Goal: Information Seeking & Learning: Learn about a topic

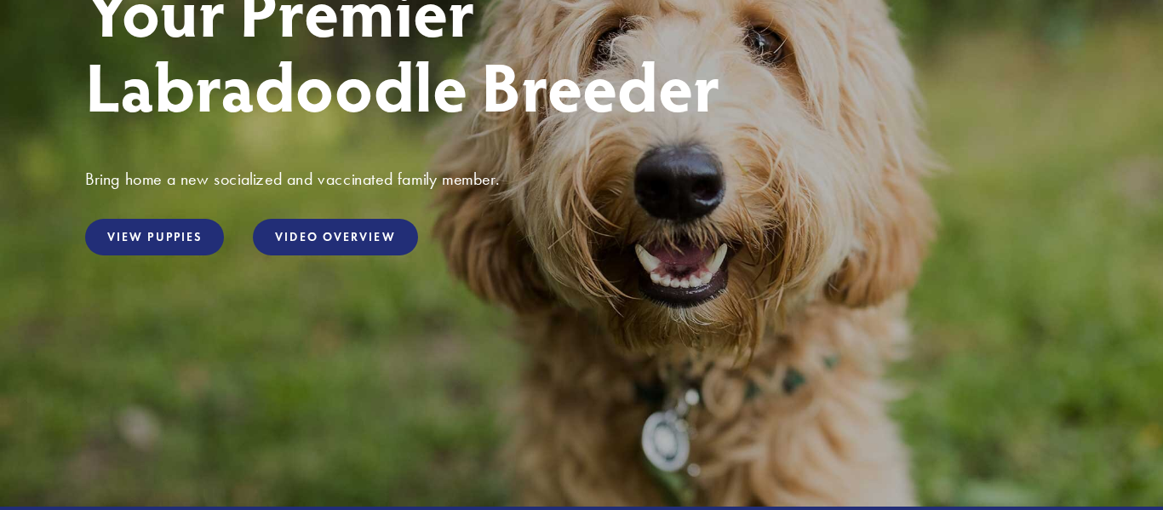
scroll to position [300, 0]
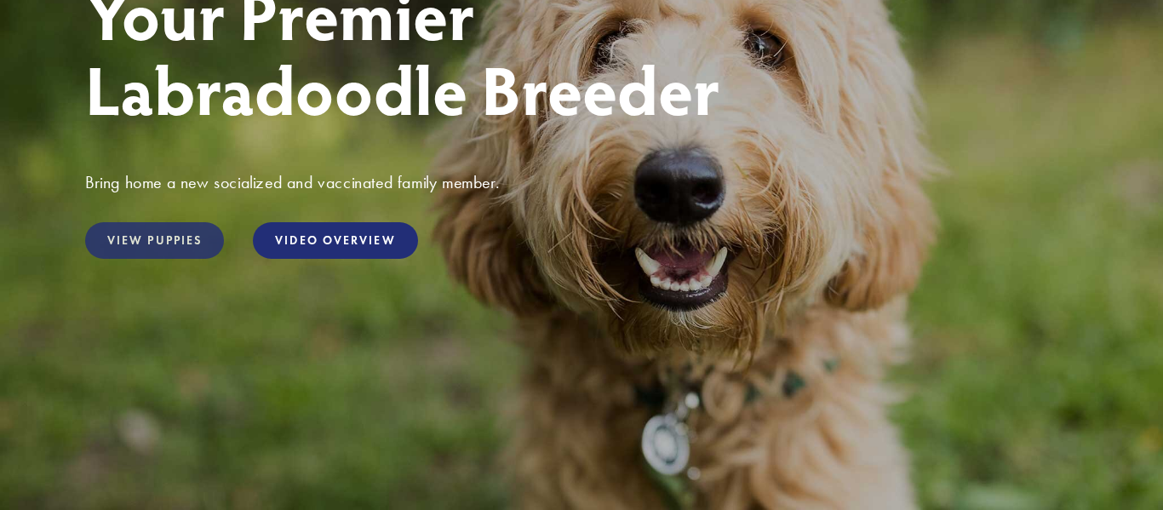
click at [191, 234] on link "View Puppies" at bounding box center [154, 240] width 139 height 37
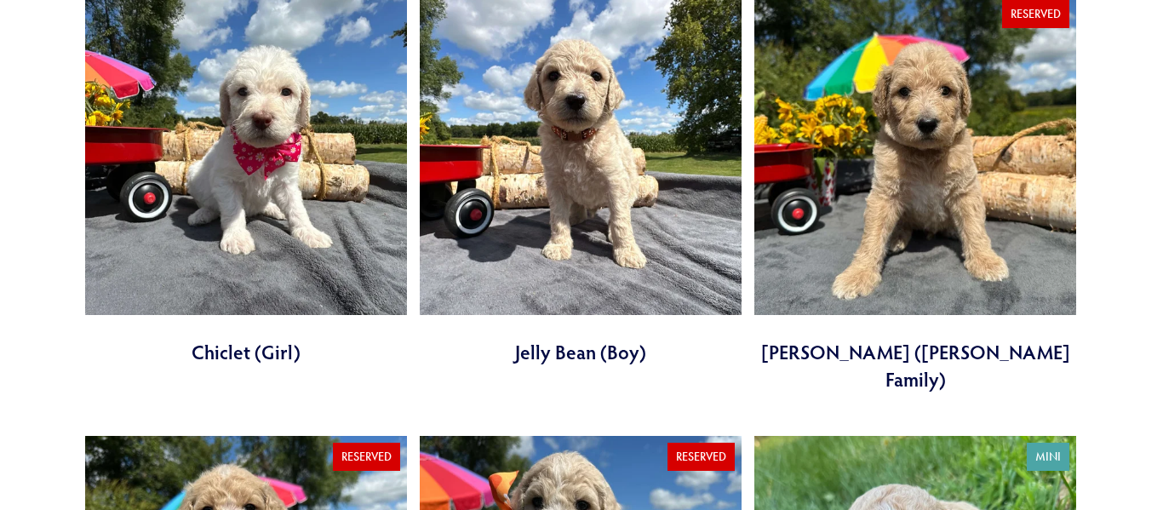
scroll to position [1505, 0]
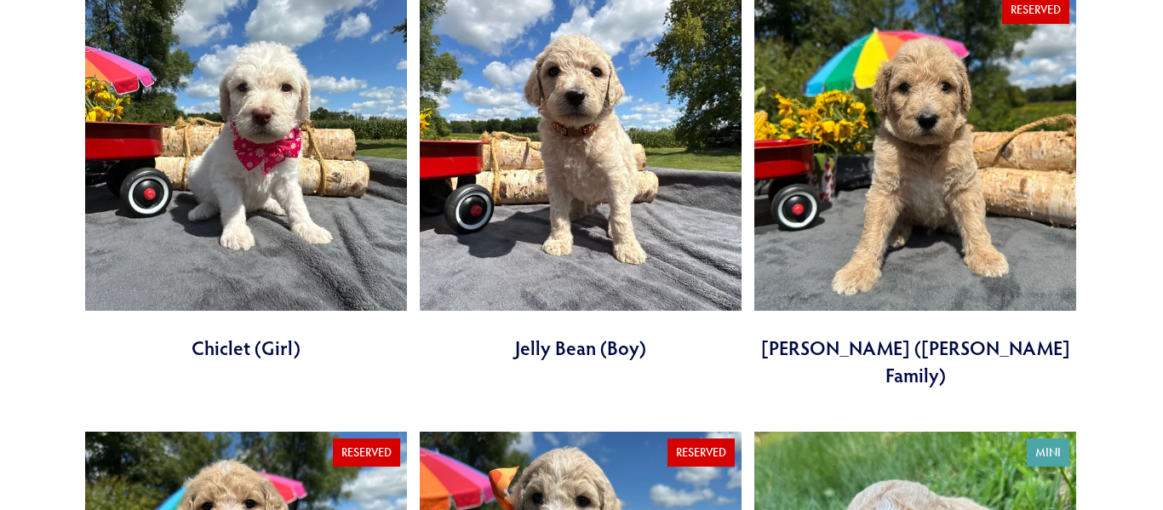
click at [932, 87] on link at bounding box center [915, 189] width 322 height 400
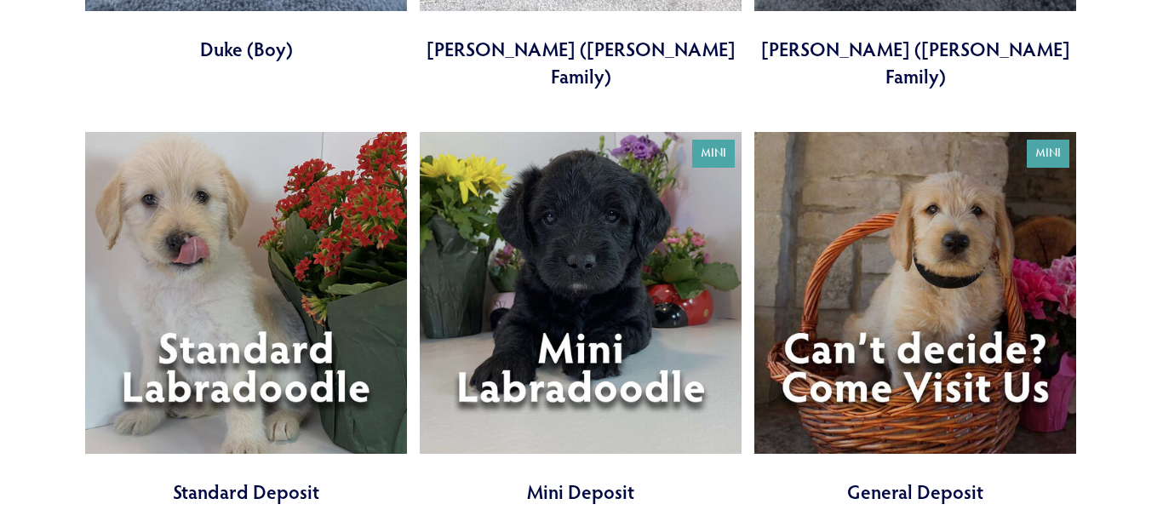
scroll to position [0, 0]
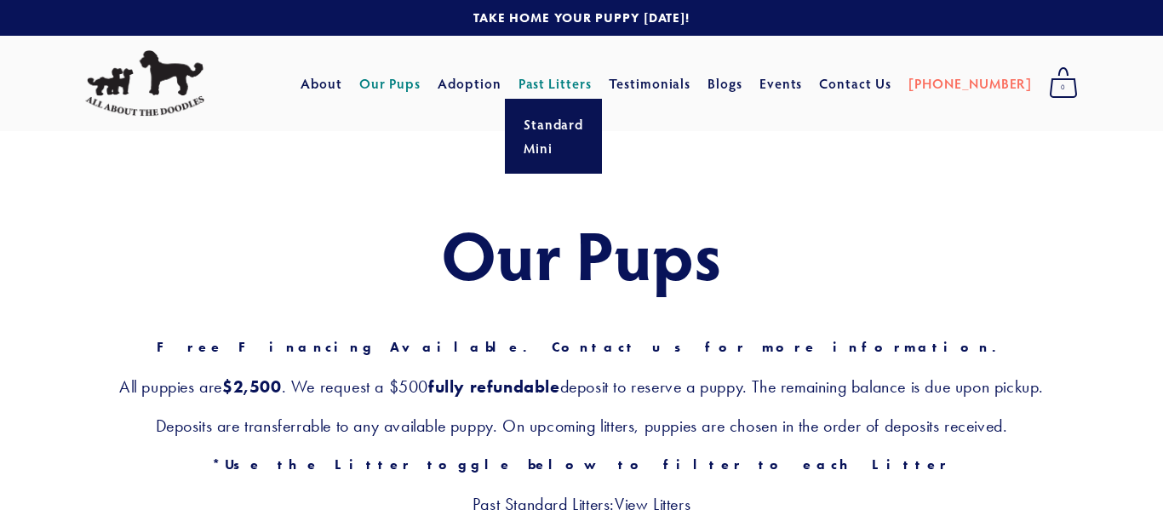
click at [593, 74] on link "Past Litters" at bounding box center [556, 83] width 74 height 18
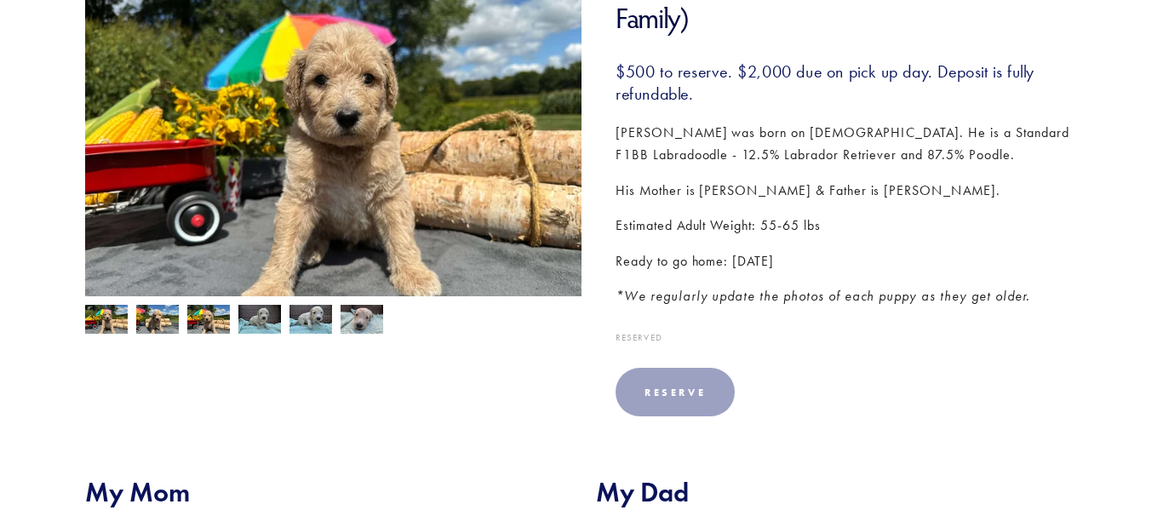
scroll to position [334, 0]
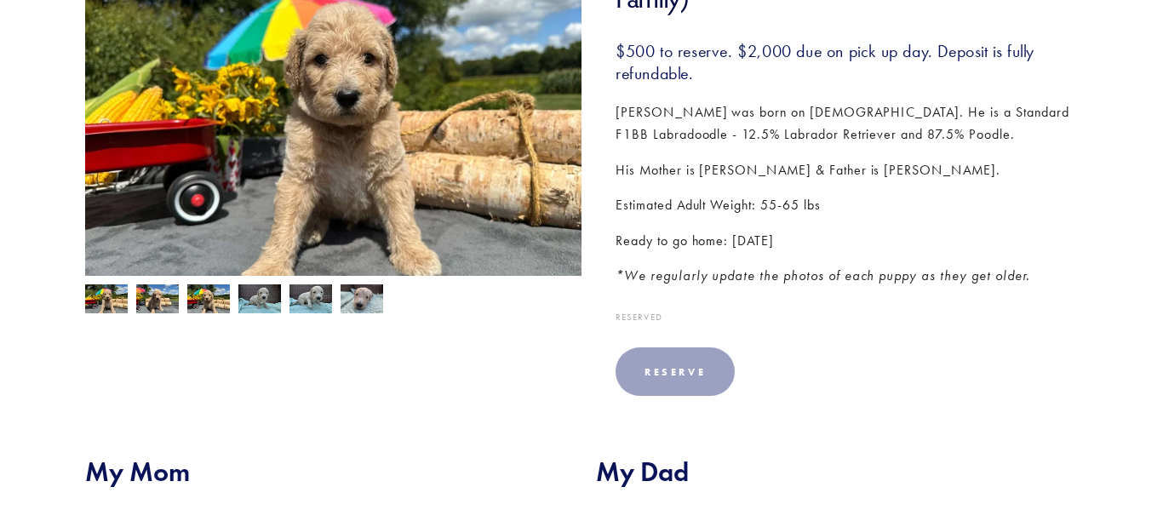
click at [360, 306] on img at bounding box center [362, 300] width 43 height 32
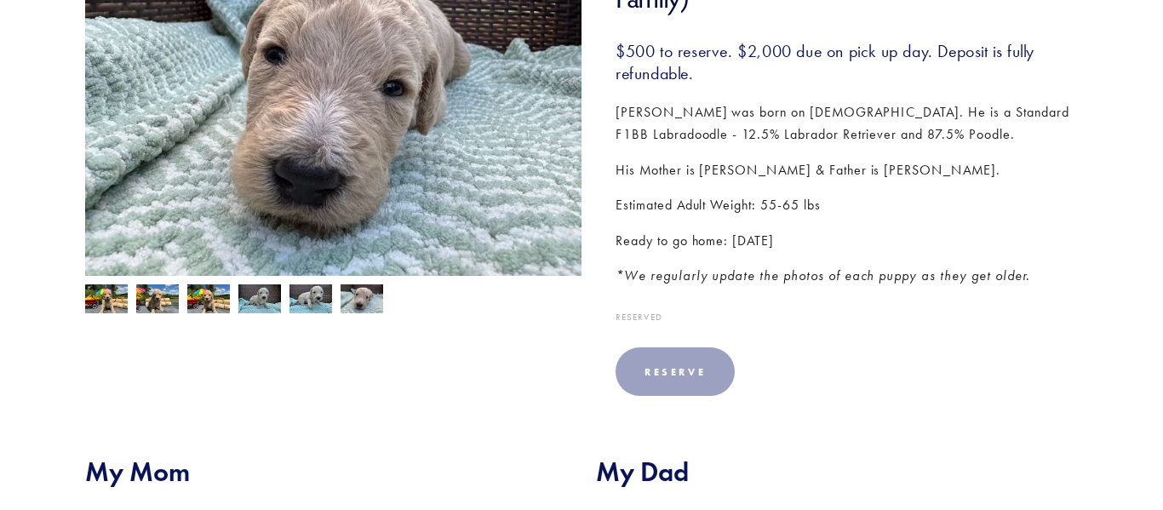
click at [324, 301] on img at bounding box center [311, 300] width 43 height 32
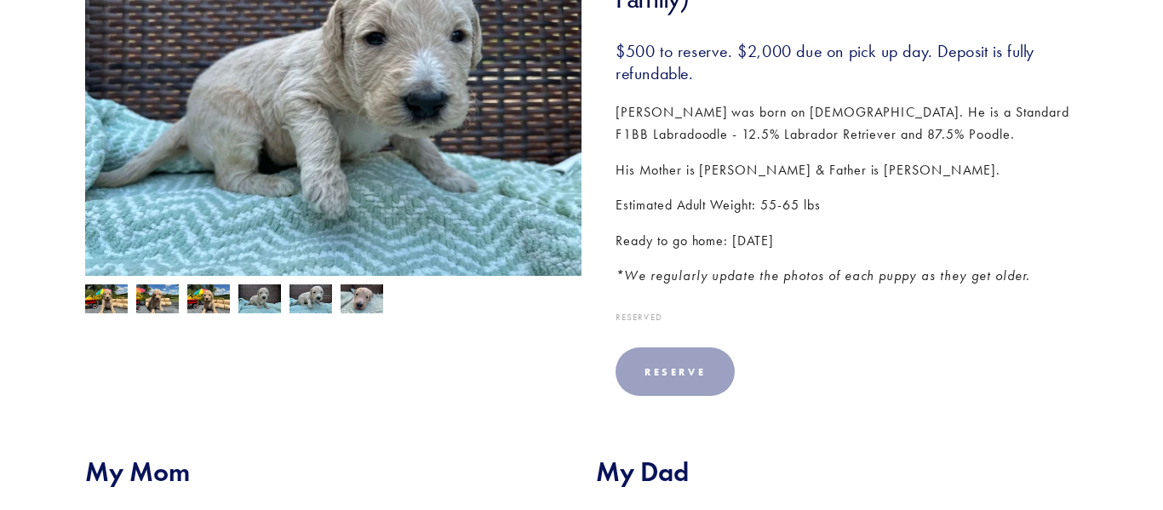
click at [272, 299] on img at bounding box center [259, 300] width 43 height 32
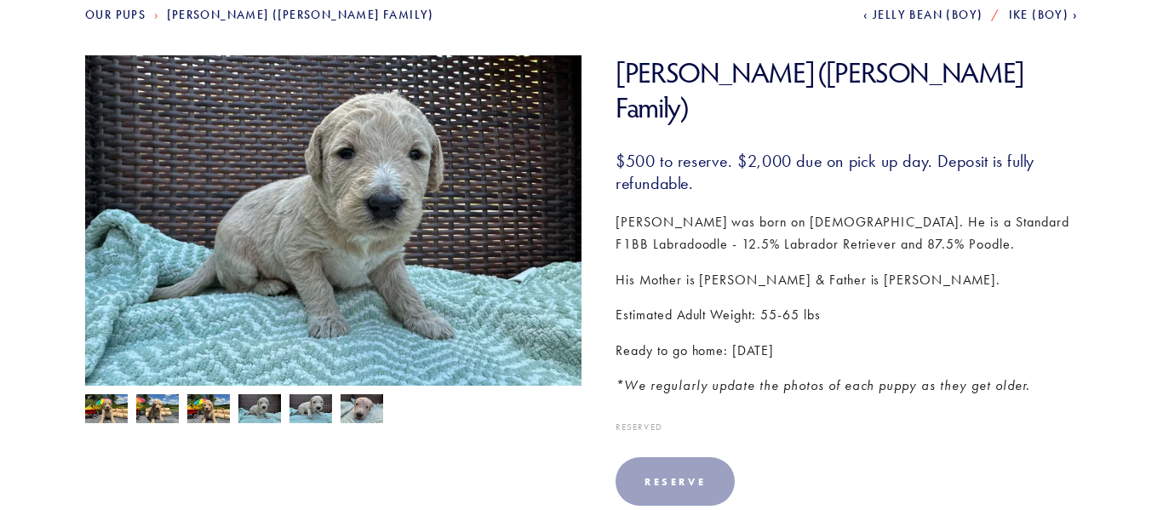
scroll to position [221, 0]
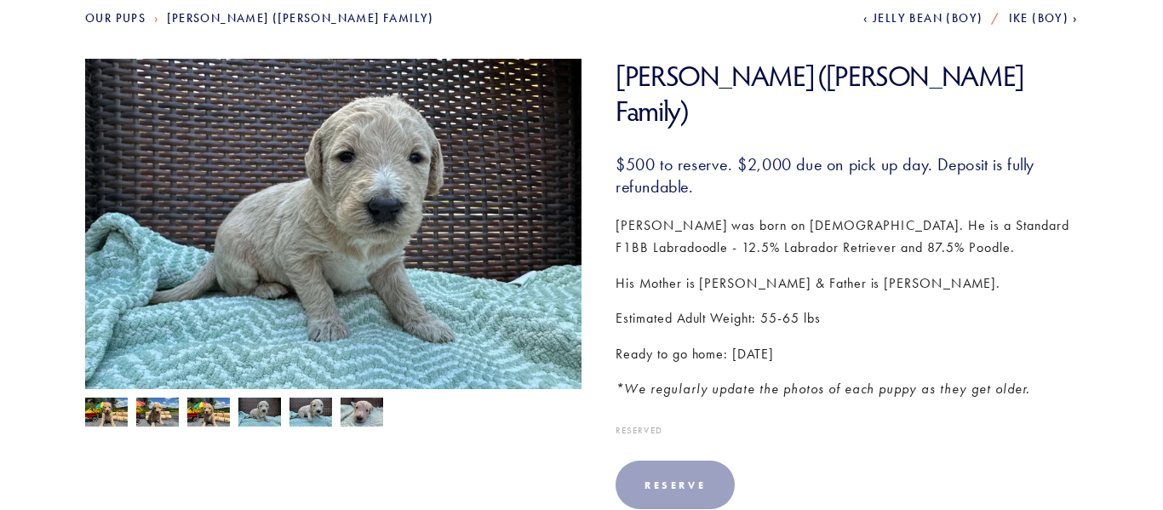
click at [217, 422] on img at bounding box center [208, 414] width 43 height 32
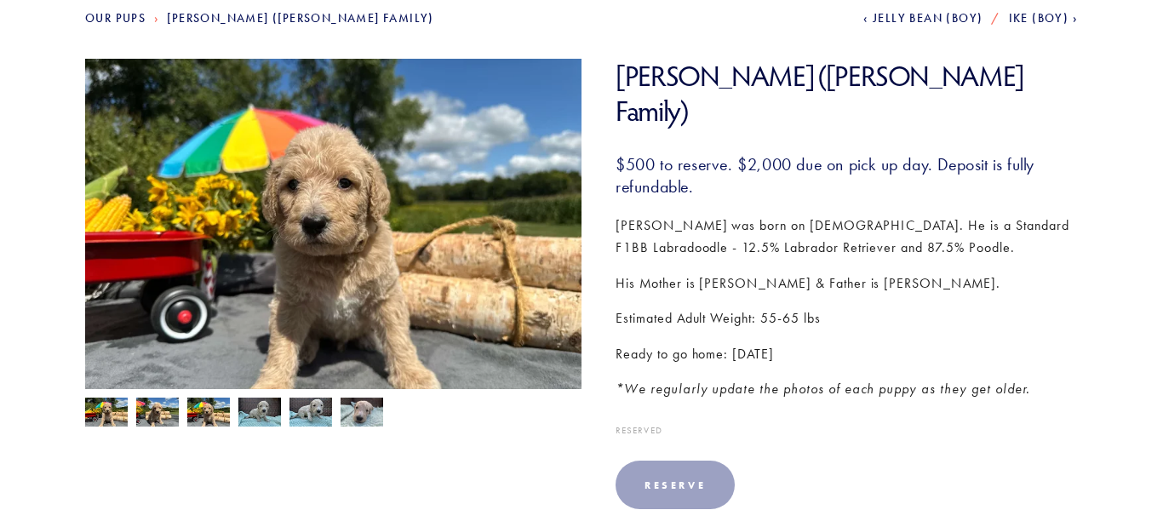
click at [158, 415] on img at bounding box center [157, 414] width 43 height 32
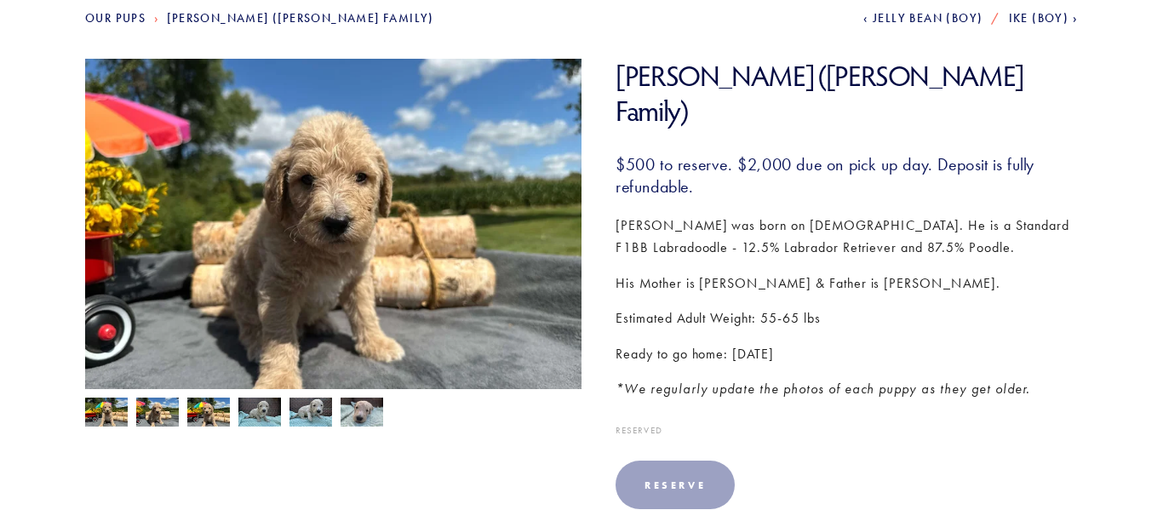
click at [123, 412] on img at bounding box center [106, 414] width 43 height 32
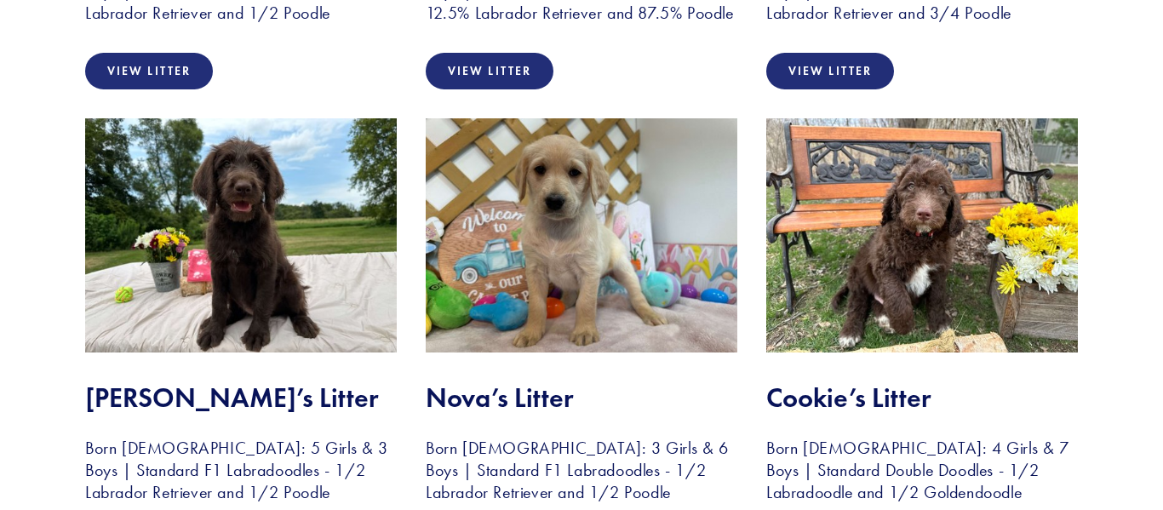
scroll to position [766, 0]
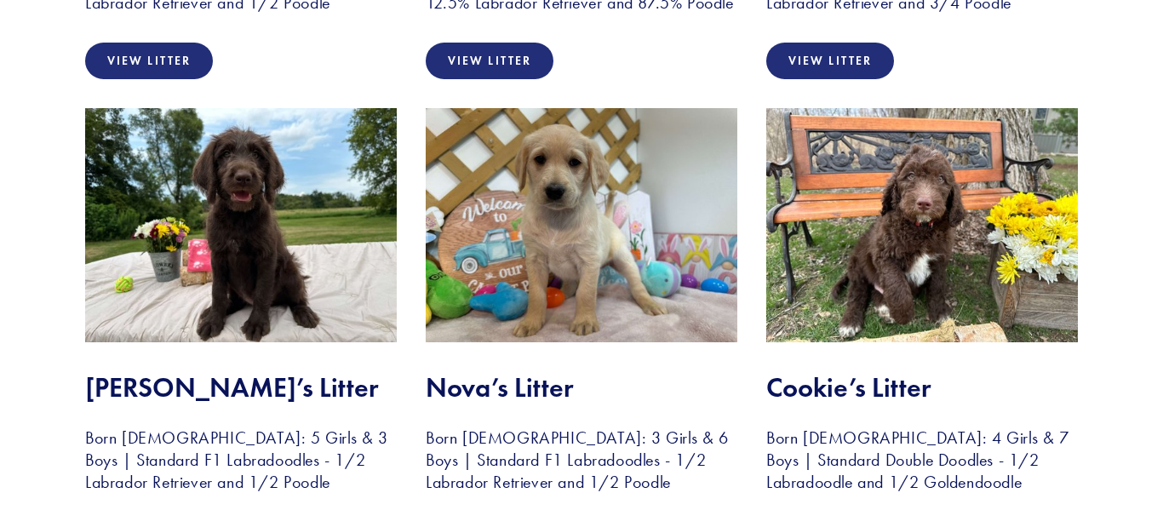
click at [315, 230] on img at bounding box center [241, 225] width 312 height 234
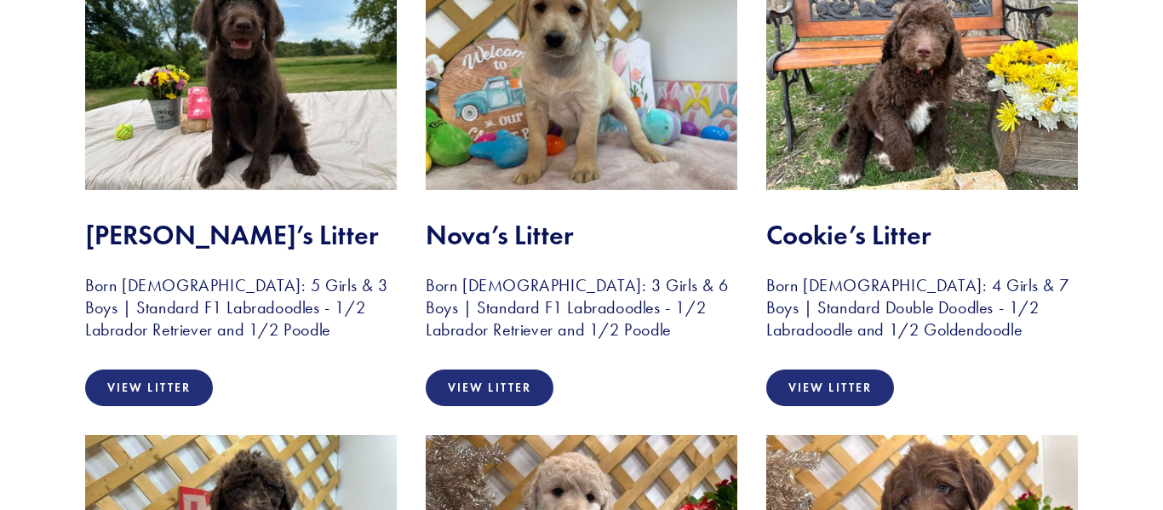
scroll to position [926, 0]
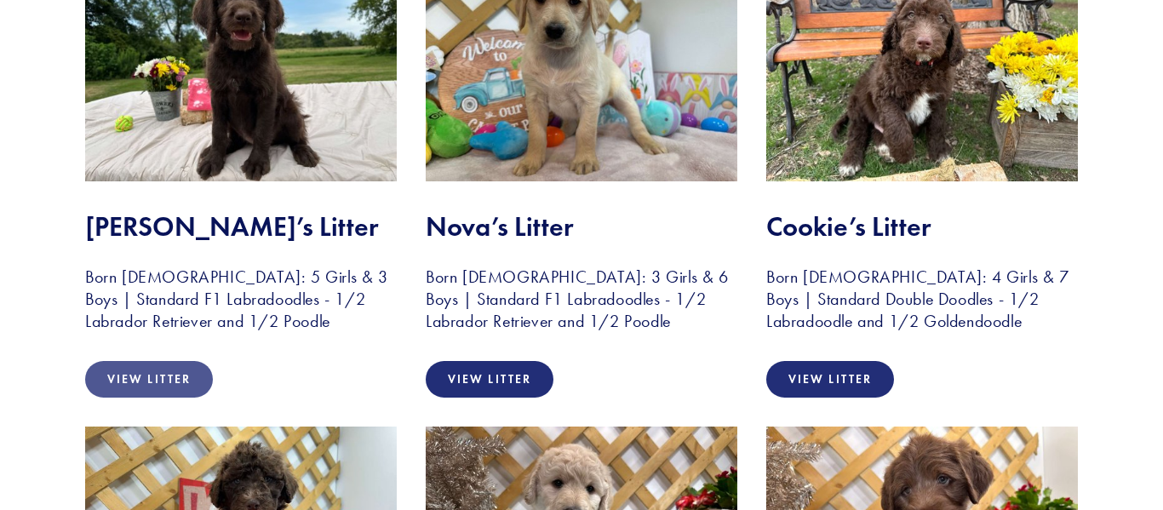
click at [193, 387] on link "View Litter" at bounding box center [149, 379] width 128 height 37
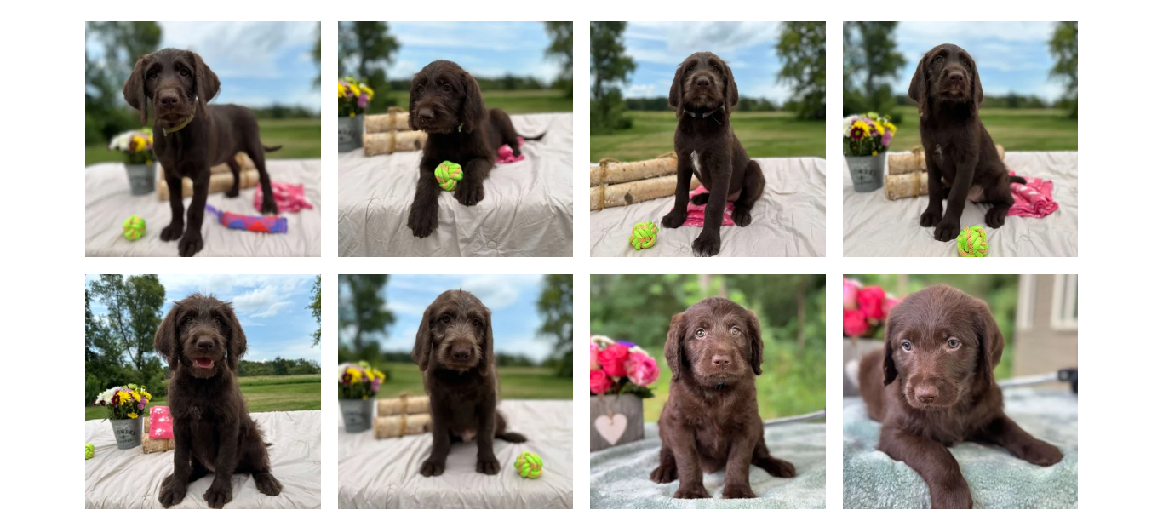
scroll to position [1236, 0]
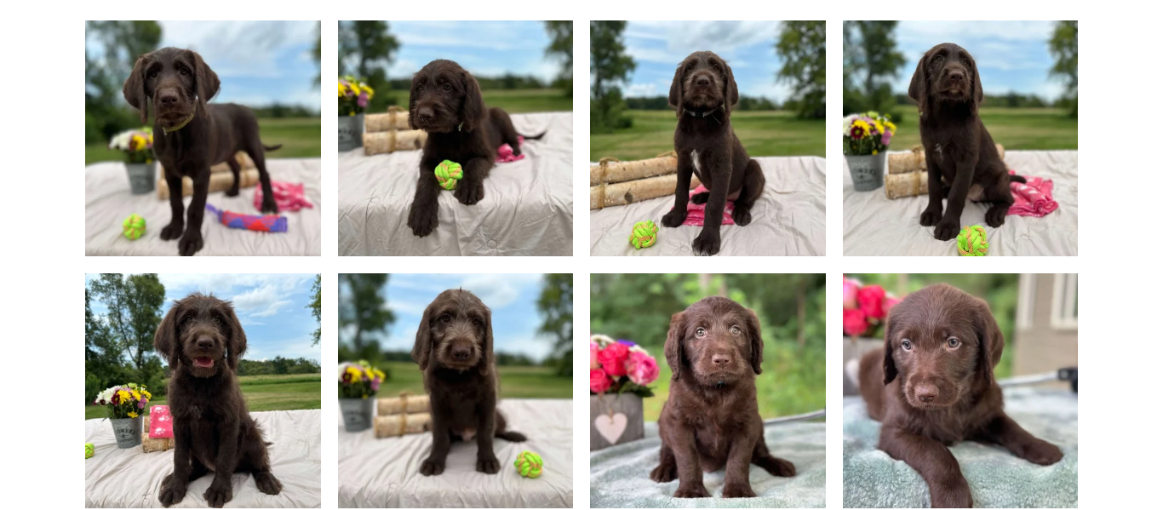
click at [485, 299] on img at bounding box center [455, 391] width 314 height 236
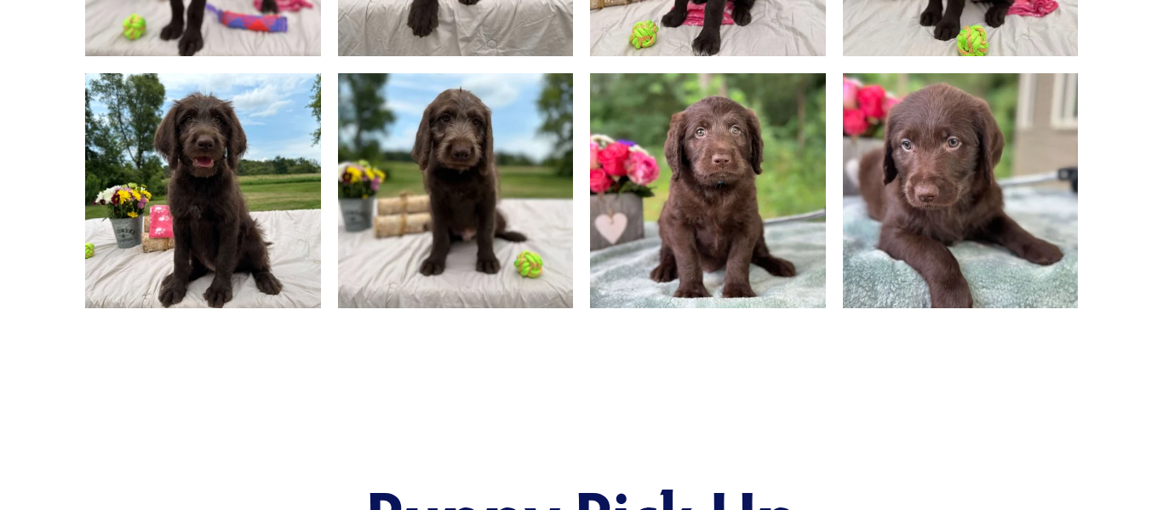
scroll to position [1437, 0]
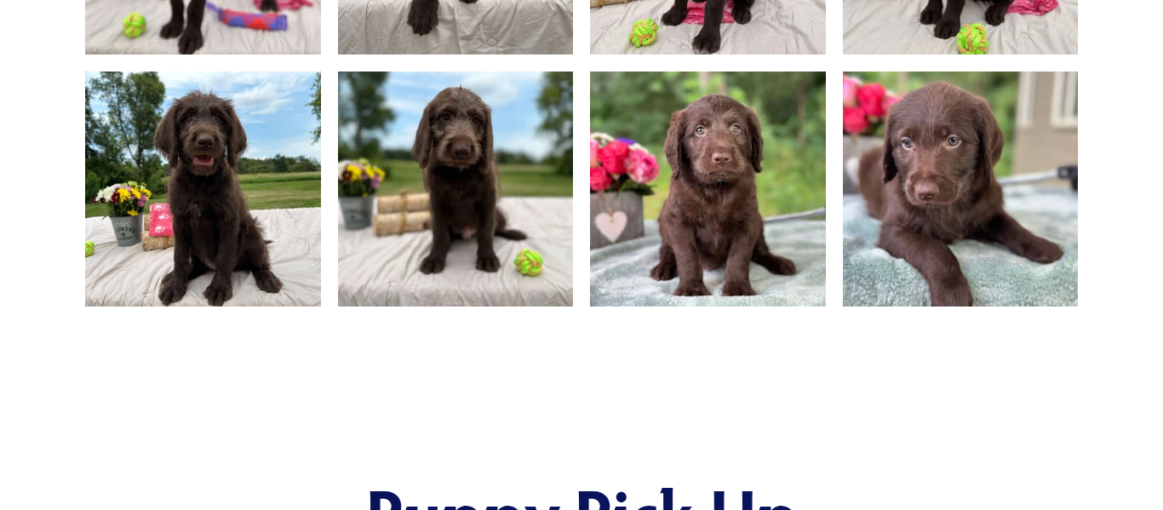
click at [478, 187] on img at bounding box center [455, 190] width 314 height 236
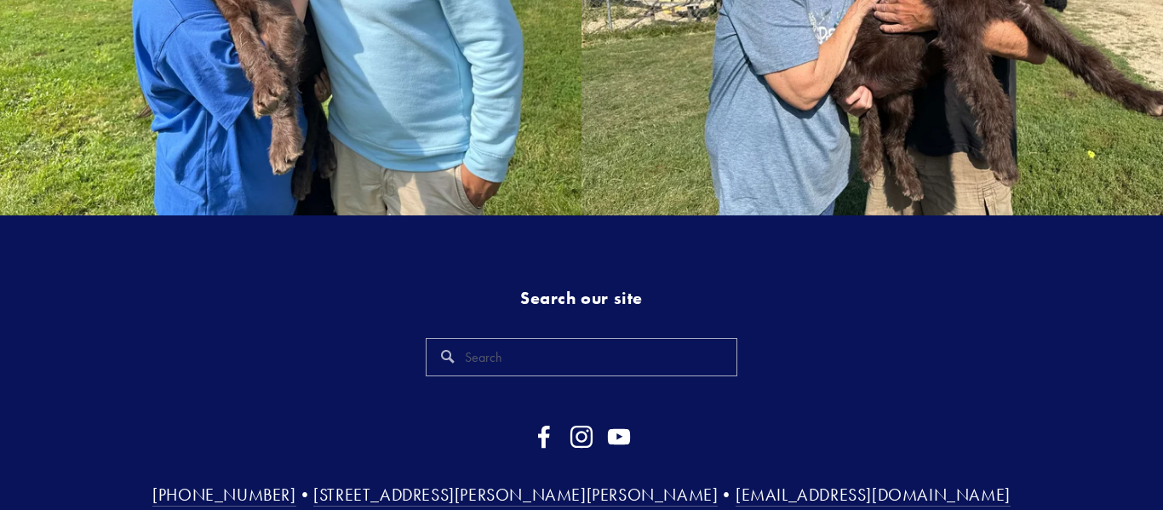
scroll to position [3361, 0]
click at [520, 339] on input "Search" at bounding box center [582, 358] width 312 height 38
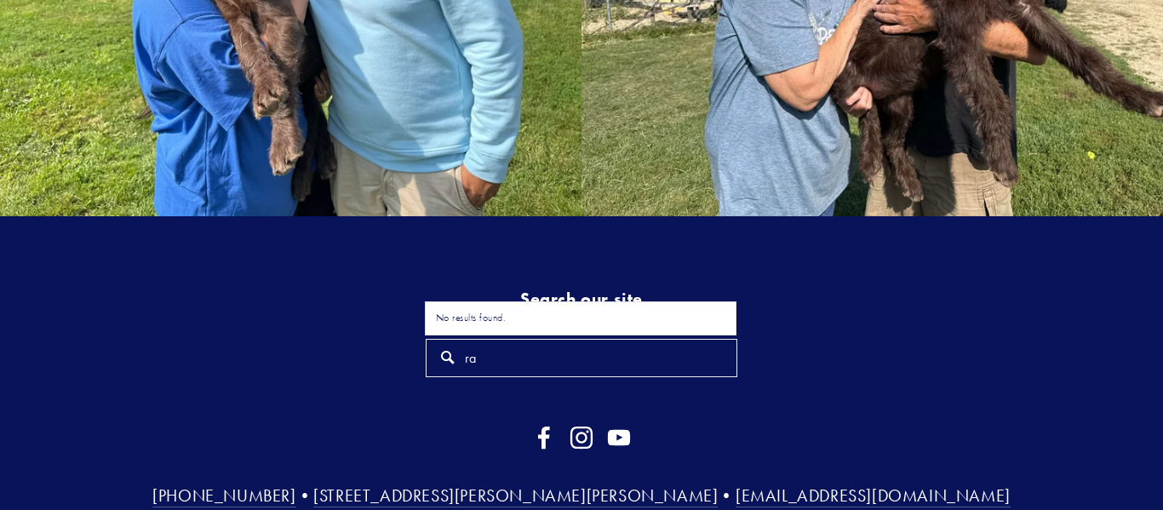
type input "r"
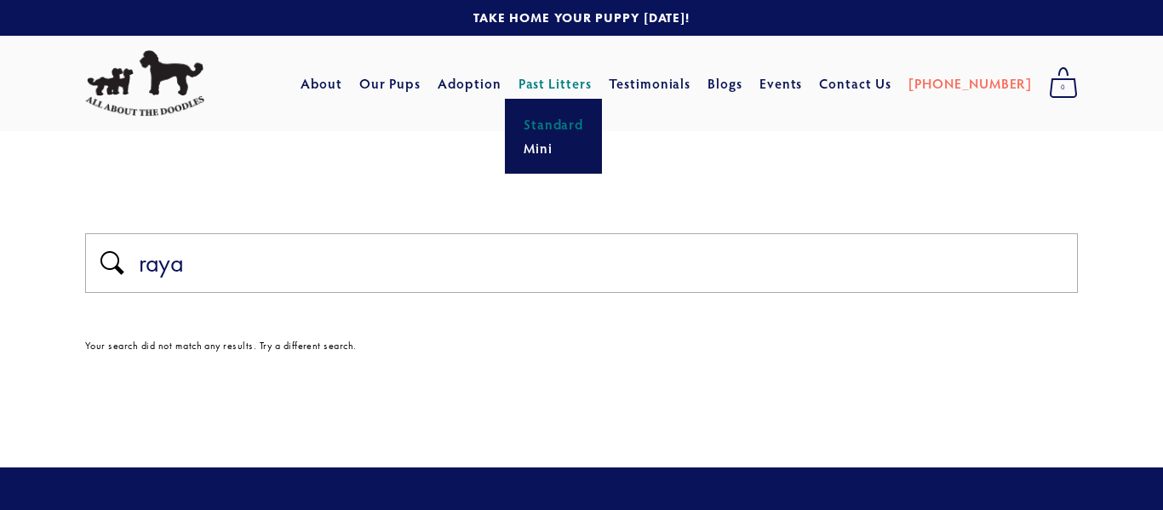
click at [589, 118] on link "Standard" at bounding box center [554, 124] width 71 height 24
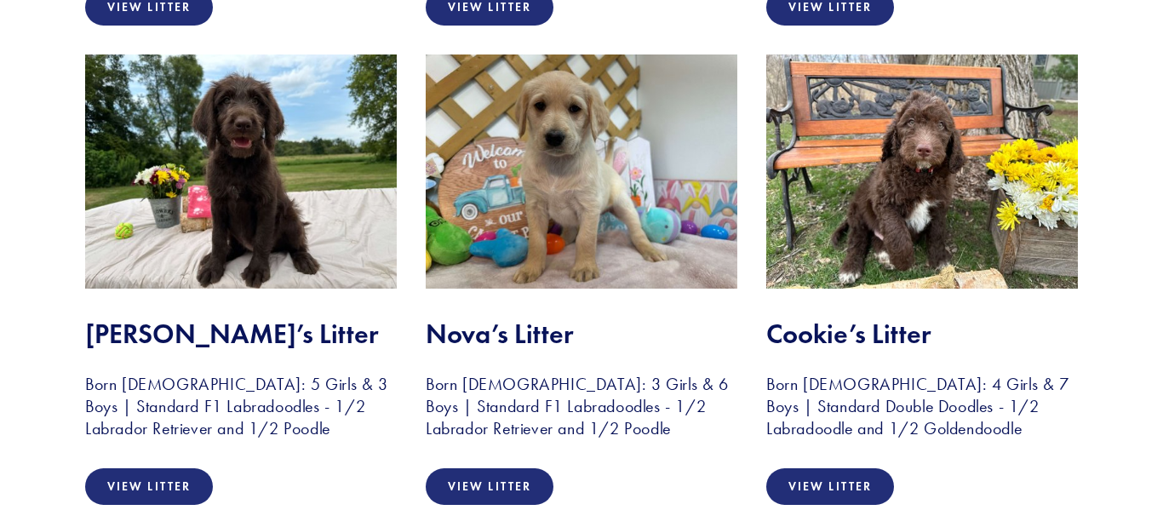
scroll to position [842, 0]
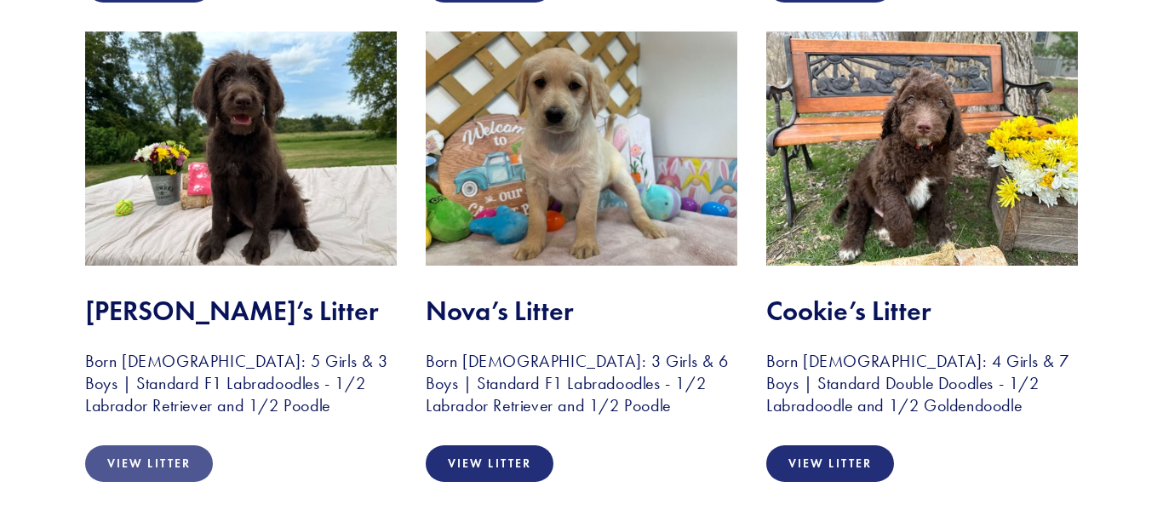
click at [183, 456] on link "View Litter" at bounding box center [149, 463] width 128 height 37
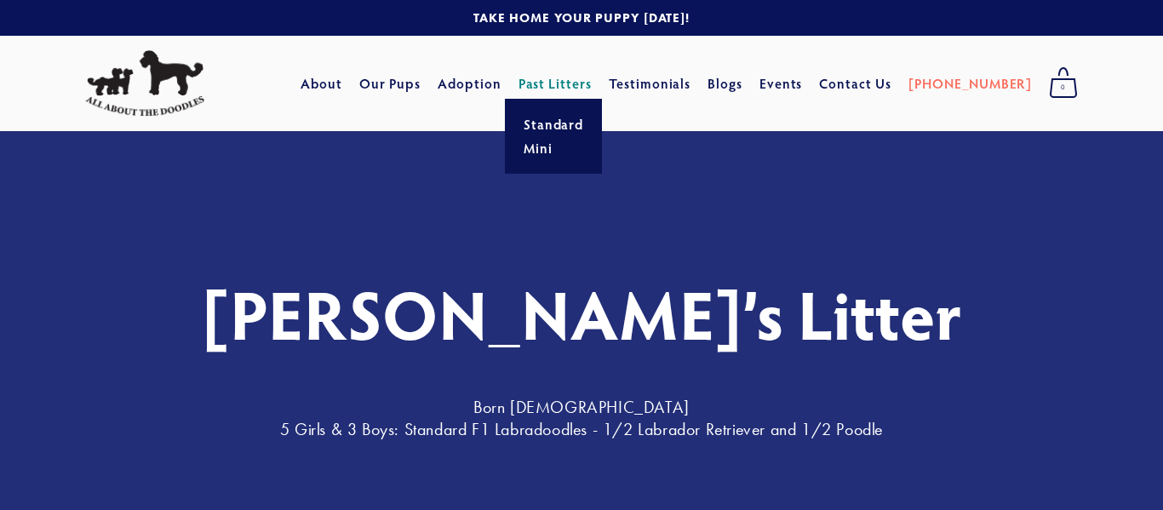
click at [578, 83] on link "Past Litters" at bounding box center [556, 83] width 74 height 18
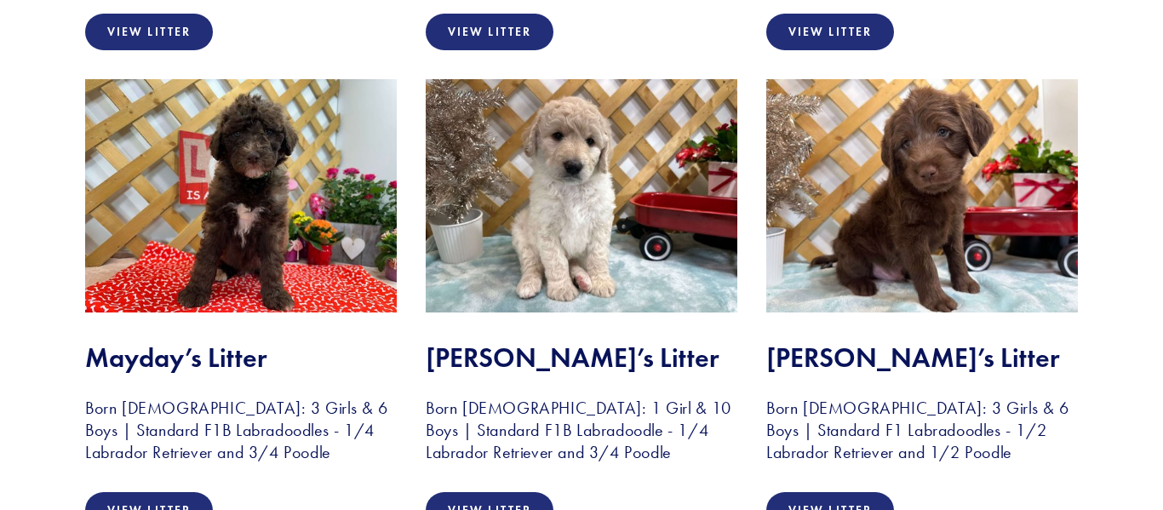
scroll to position [1282, 0]
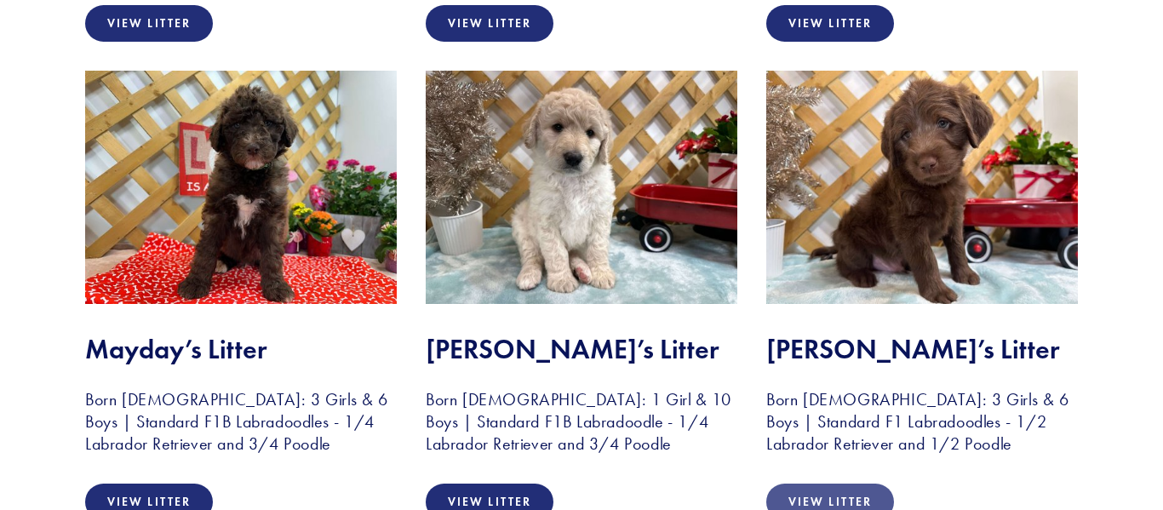
click at [880, 496] on link "View Litter" at bounding box center [830, 502] width 128 height 37
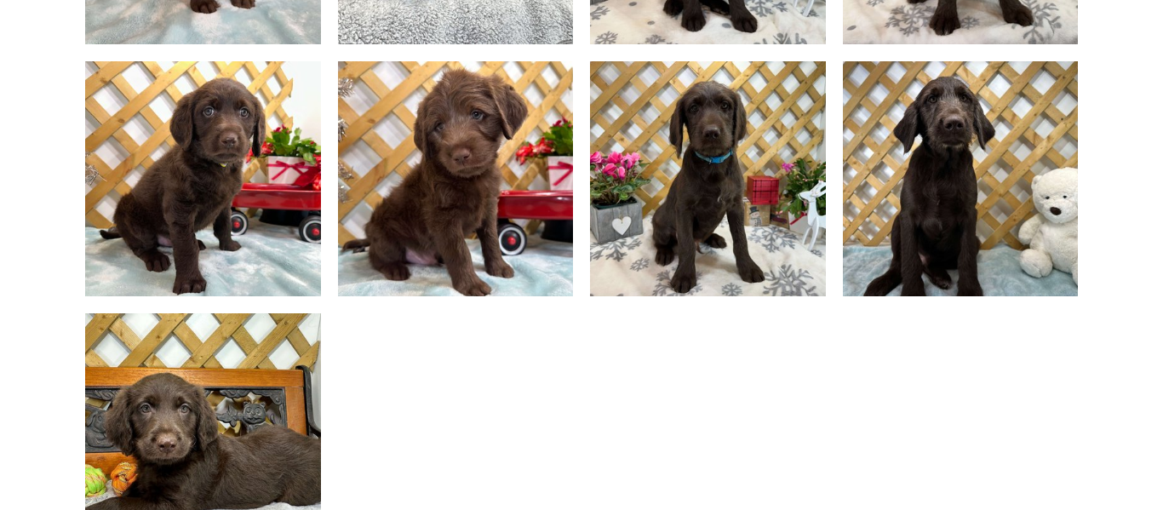
scroll to position [1449, 0]
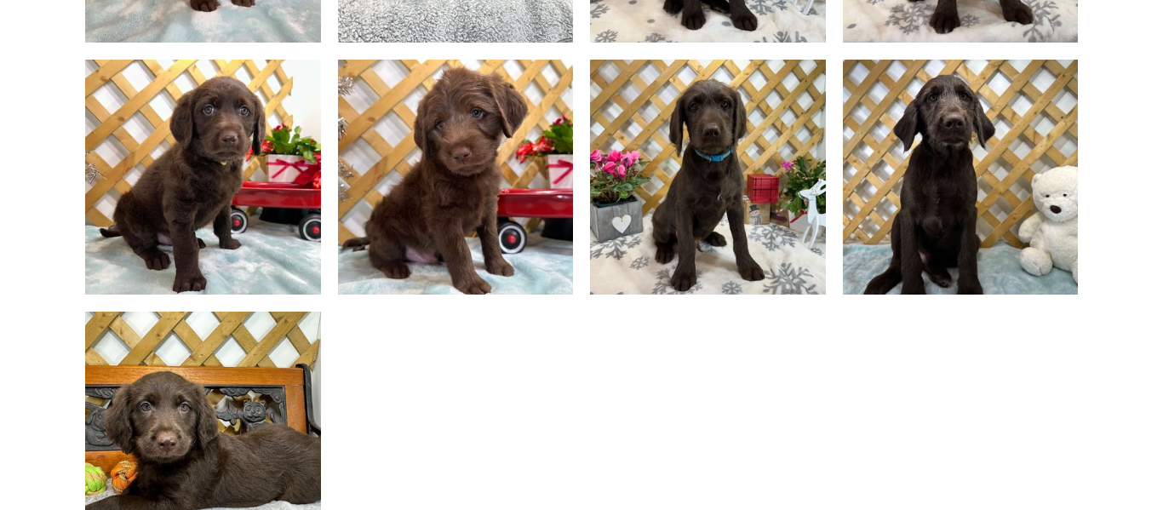
click at [236, 418] on img at bounding box center [203, 430] width 314 height 236
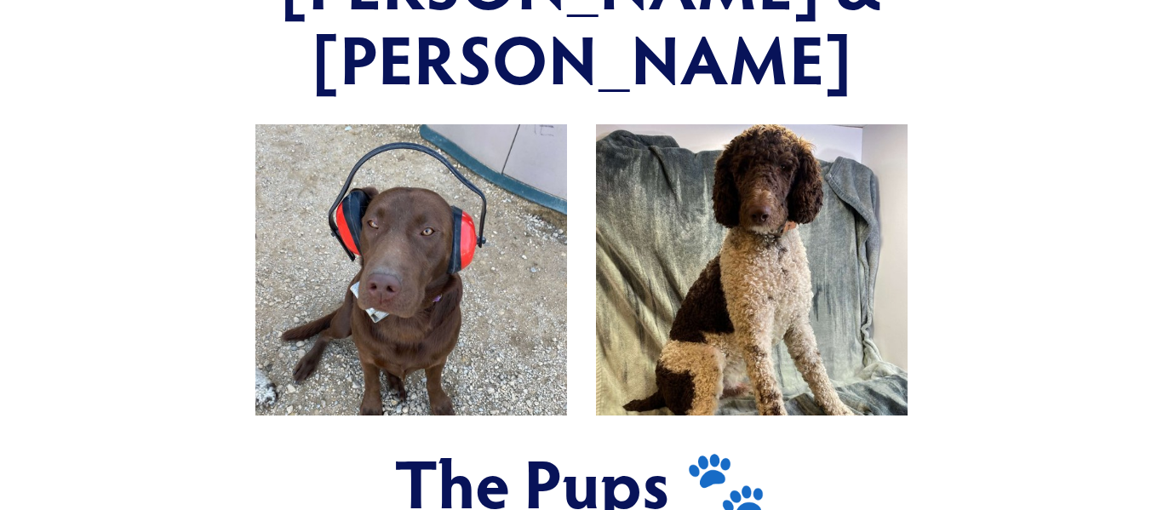
scroll to position [692, 0]
